Goal: Task Accomplishment & Management: Complete application form

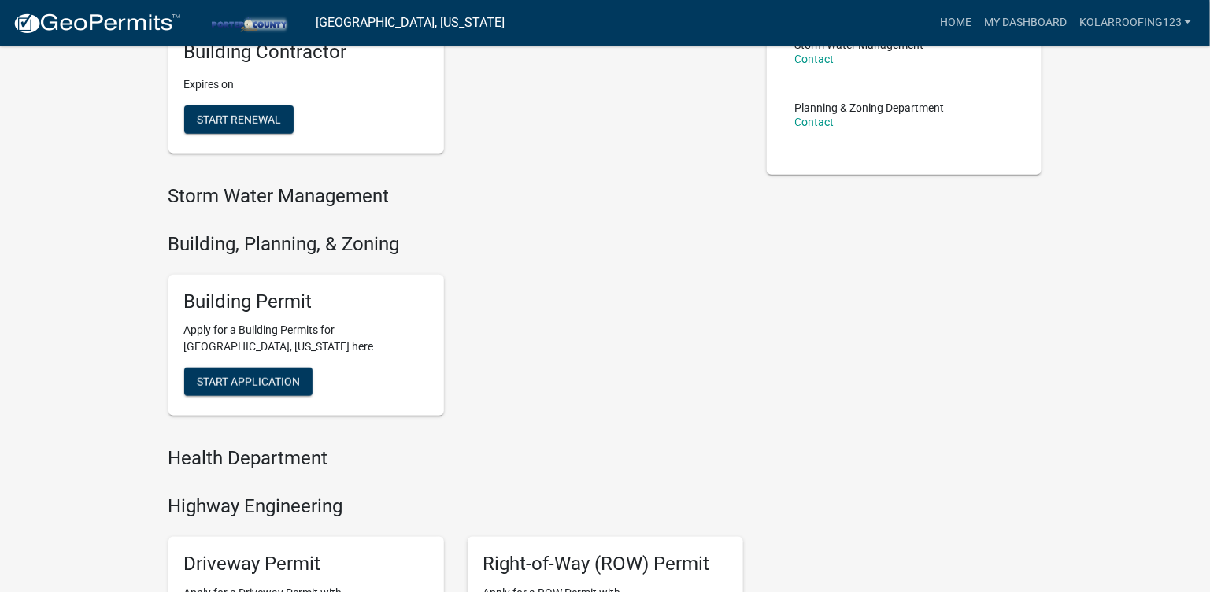
scroll to position [393, 0]
click at [274, 392] on button "Start Application" at bounding box center [248, 382] width 128 height 28
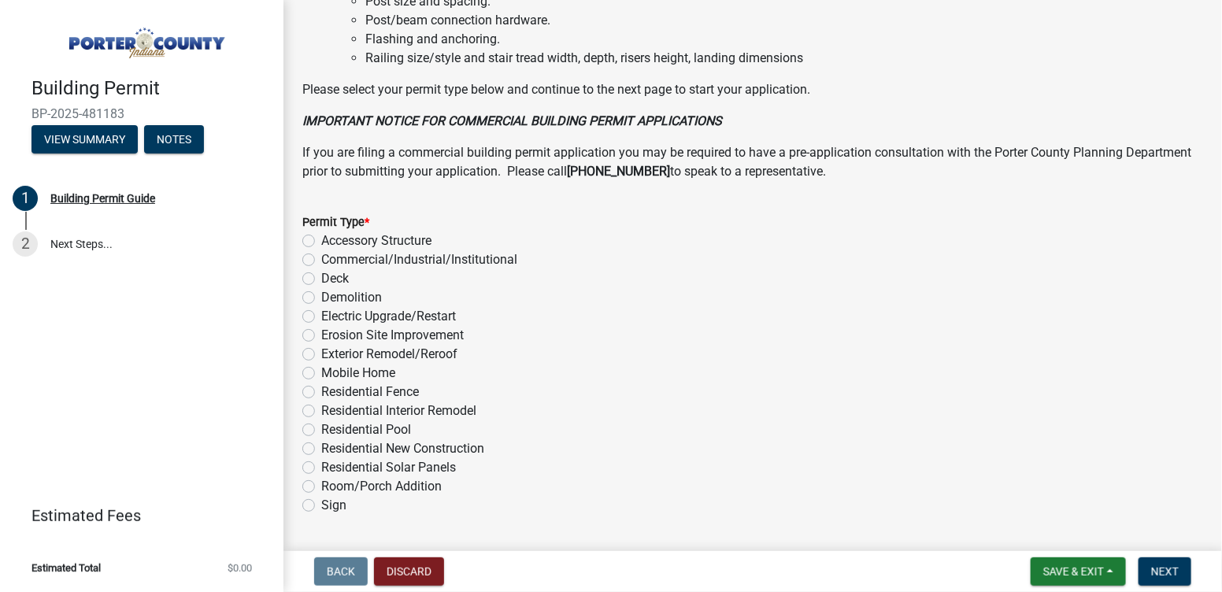
scroll to position [1225, 0]
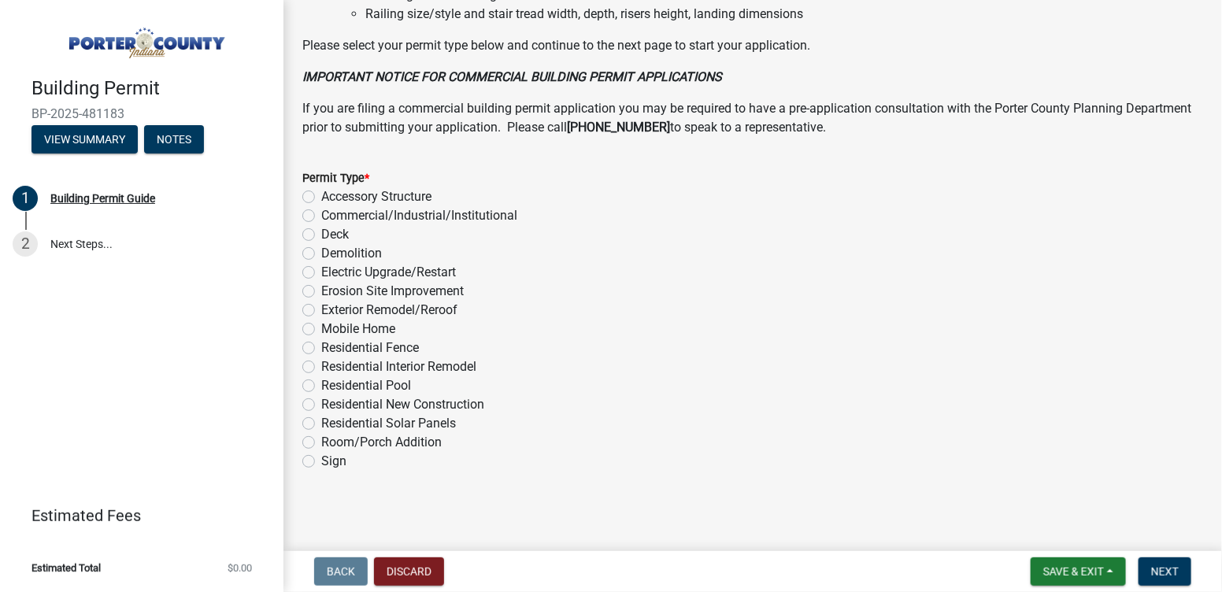
click at [376, 303] on label "Exterior Remodel/Reroof" at bounding box center [389, 310] width 136 height 19
click at [331, 303] on input "Exterior Remodel/Reroof" at bounding box center [326, 306] width 10 height 10
radio input "true"
click at [1158, 566] on span "Next" at bounding box center [1165, 571] width 28 height 13
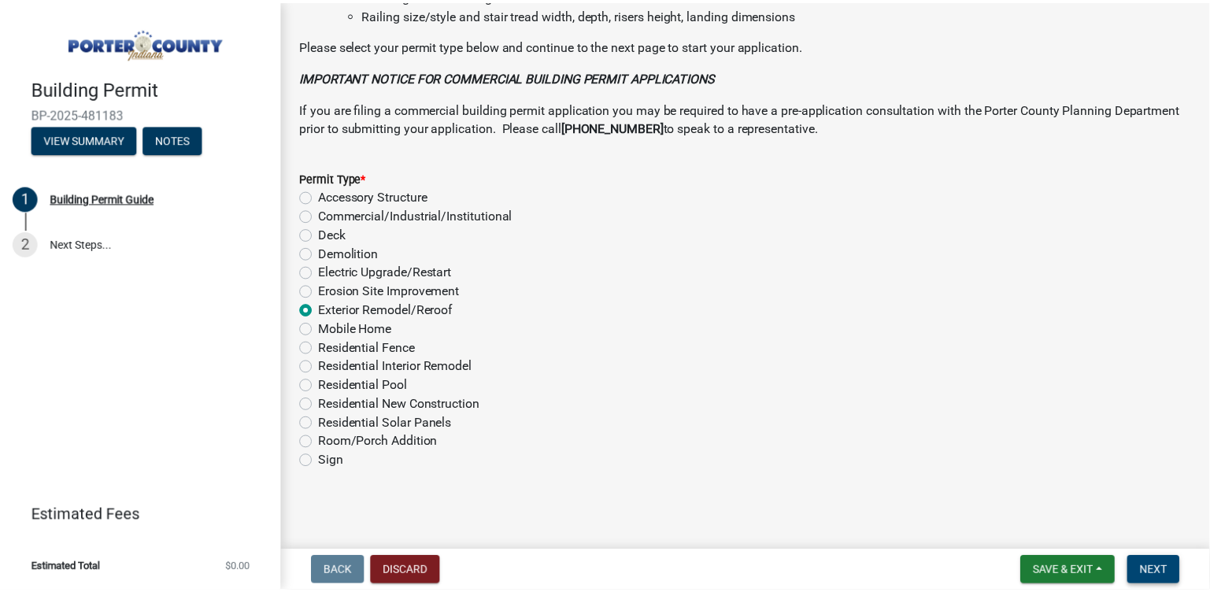
scroll to position [0, 0]
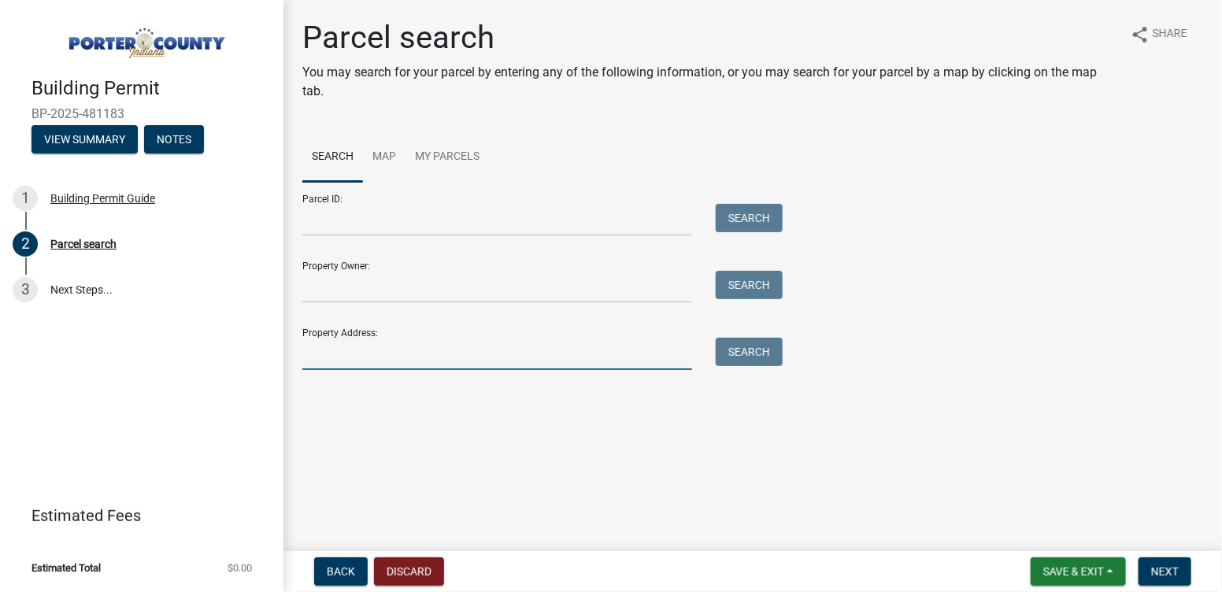
click at [439, 360] on input "Property Address:" at bounding box center [497, 354] width 390 height 32
type input "1188 north"
click at [715, 338] on button "Search" at bounding box center [748, 352] width 67 height 28
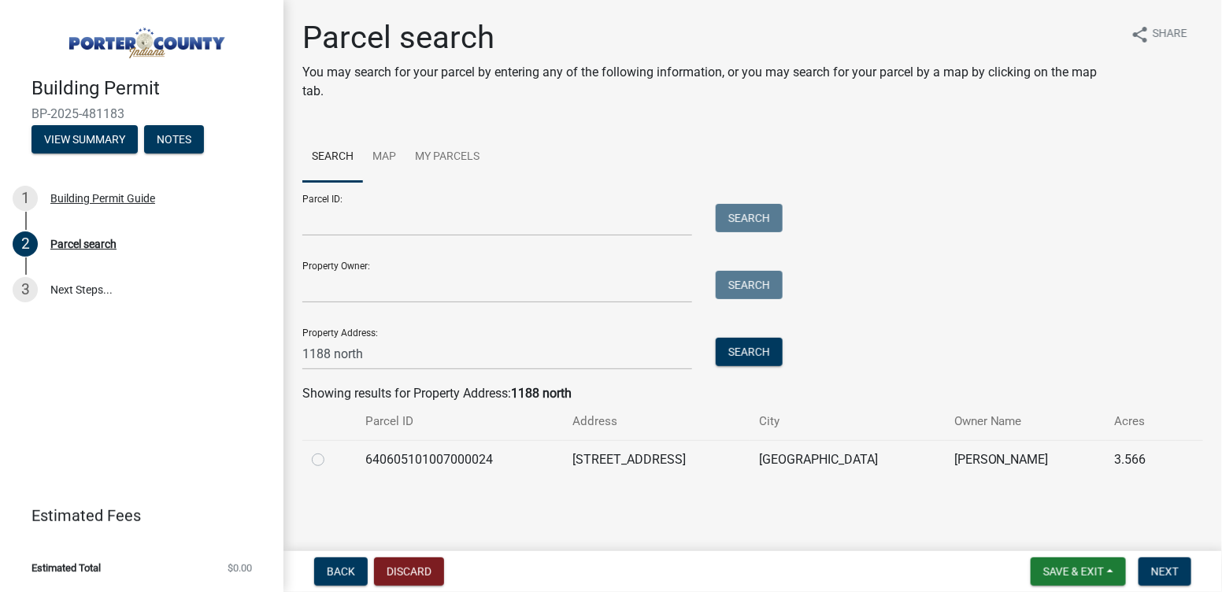
click at [331, 450] on label at bounding box center [331, 450] width 0 height 0
click at [331, 457] on input "radio" at bounding box center [336, 455] width 10 height 10
radio input "true"
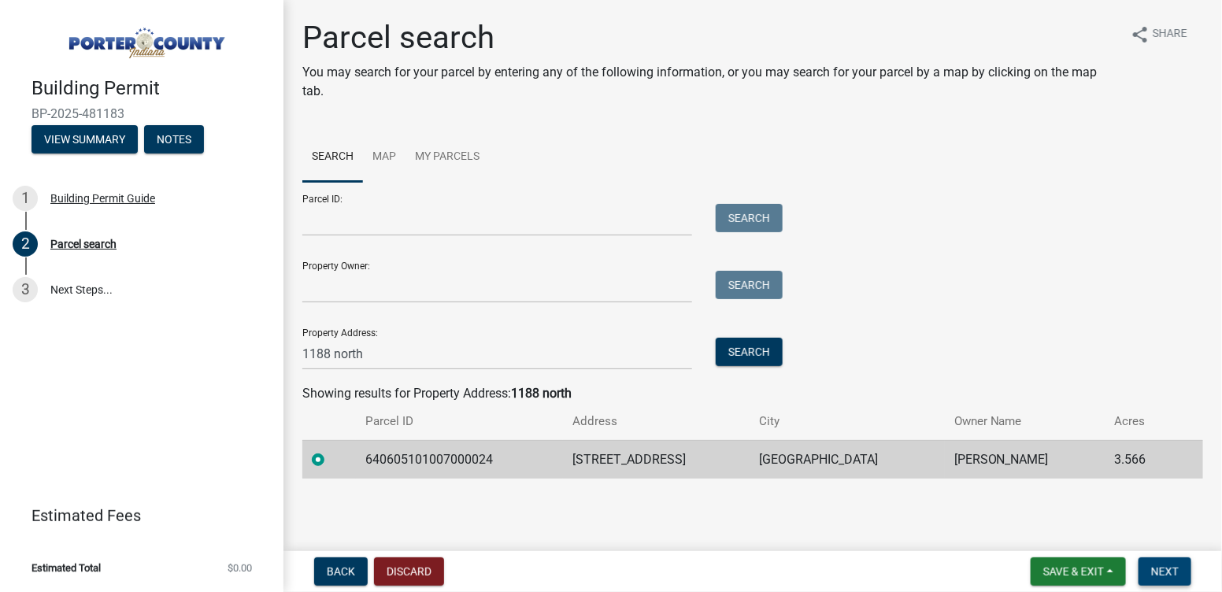
click at [1171, 568] on span "Next" at bounding box center [1165, 571] width 28 height 13
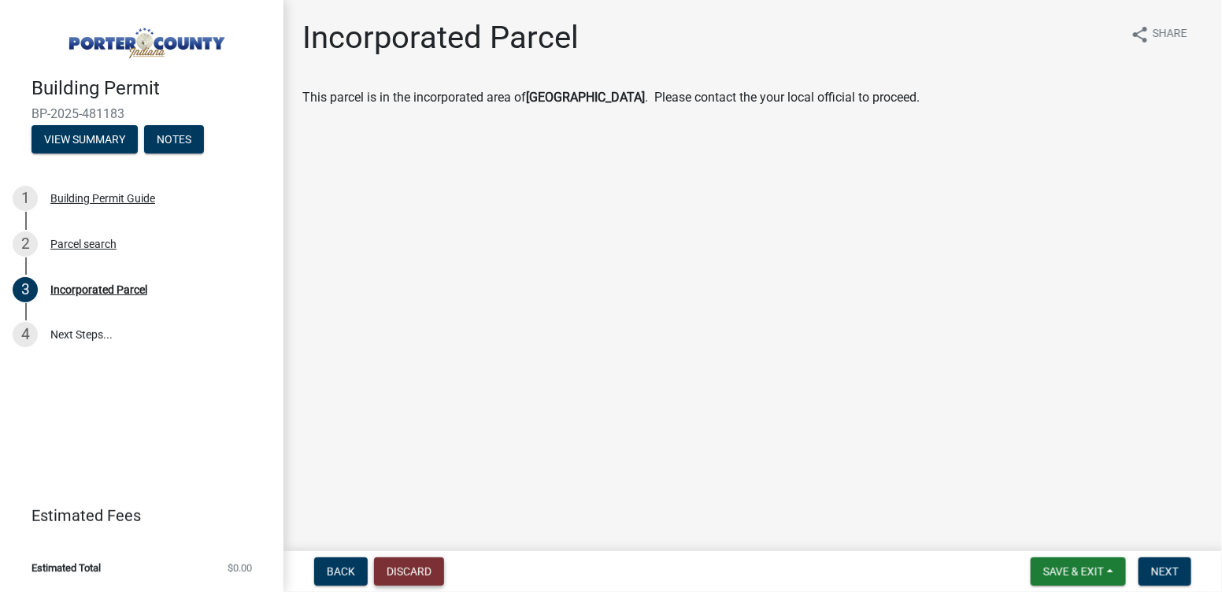
click at [416, 568] on button "Discard" at bounding box center [409, 571] width 70 height 28
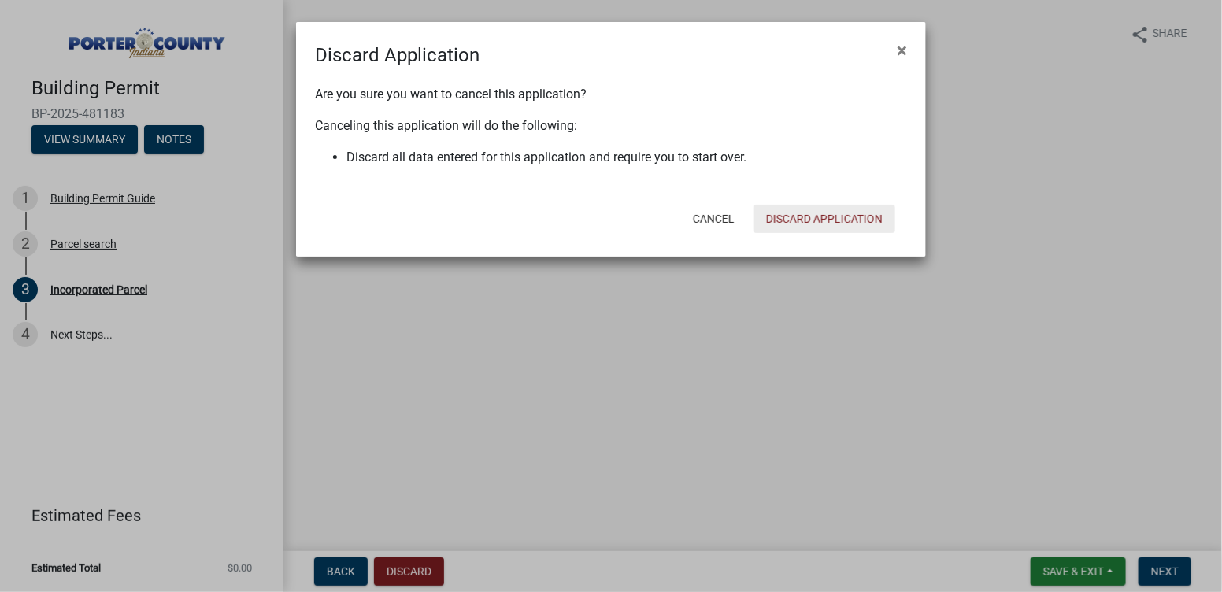
click at [856, 223] on button "Discard Application" at bounding box center [824, 219] width 142 height 28
